Goal: Information Seeking & Learning: Find specific fact

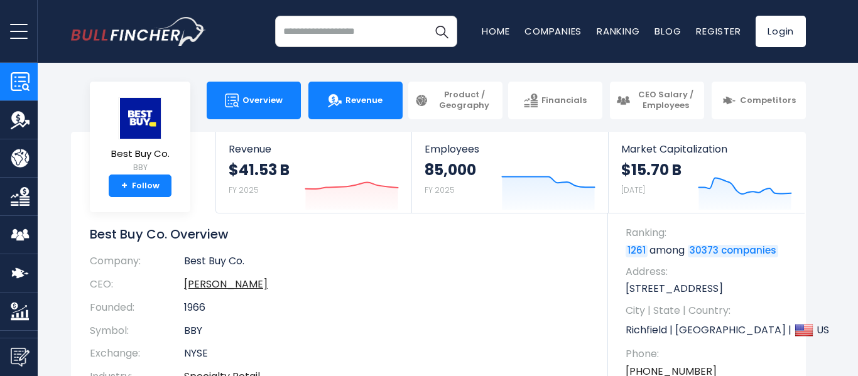
click at [329, 106] on link "Revenue" at bounding box center [355, 101] width 94 height 38
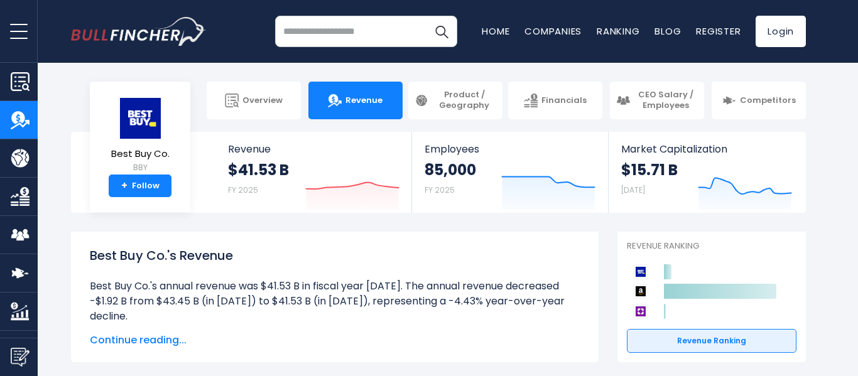
drag, startPoint x: 263, startPoint y: 285, endPoint x: 283, endPoint y: 310, distance: 31.3
click at [283, 310] on li "Best Buy Co.'s annual revenue was $41.53 B in fiscal year [DATE]. The annual re…" at bounding box center [335, 301] width 490 height 45
drag, startPoint x: 91, startPoint y: 285, endPoint x: 143, endPoint y: 315, distance: 60.0
click at [143, 315] on li "Best Buy Co.'s annual revenue was $41.53 B in fiscal year [DATE]. The annual re…" at bounding box center [335, 301] width 490 height 45
copy li "Best Buy Co.'s annual revenue was $41.53 B in fiscal year [DATE]. The annual re…"
